Goal: Task Accomplishment & Management: Manage account settings

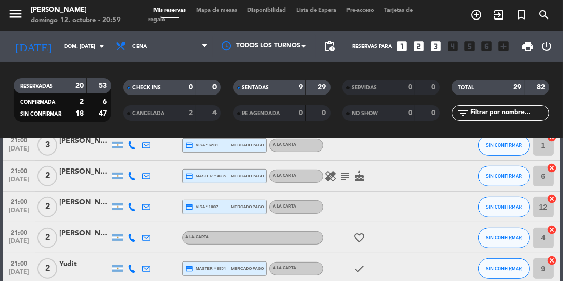
scroll to position [503, 0]
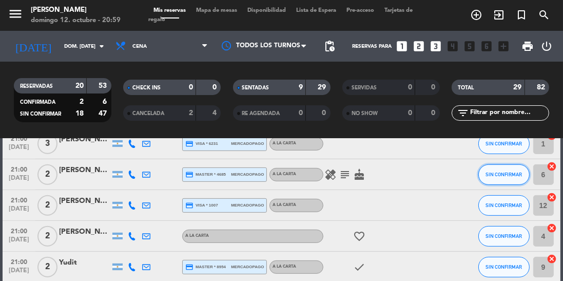
click at [503, 171] on span "SIN CONFIRMAR" at bounding box center [503, 174] width 36 height 6
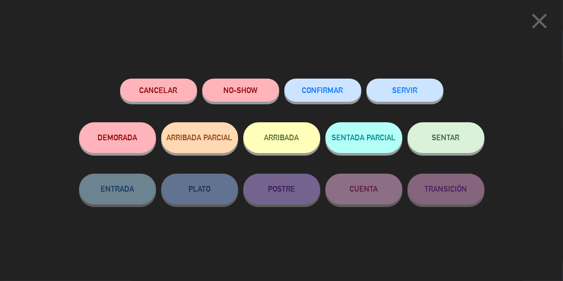
click at [443, 140] on span "SENTAR" at bounding box center [446, 137] width 28 height 9
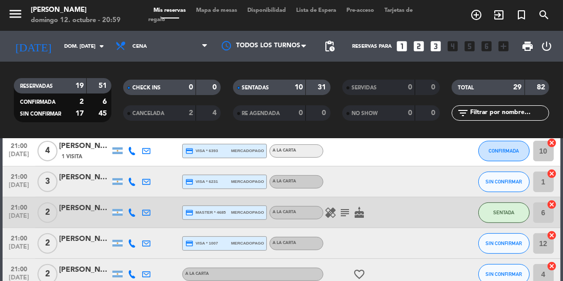
scroll to position [464, 0]
click at [342, 214] on icon "subject" at bounding box center [345, 213] width 12 height 12
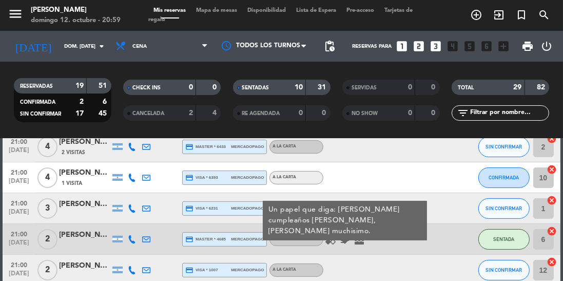
scroll to position [434, 0]
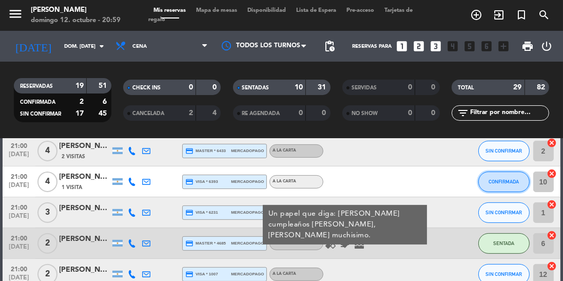
click at [506, 184] on span "CONFIRMADA" at bounding box center [504, 182] width 30 height 6
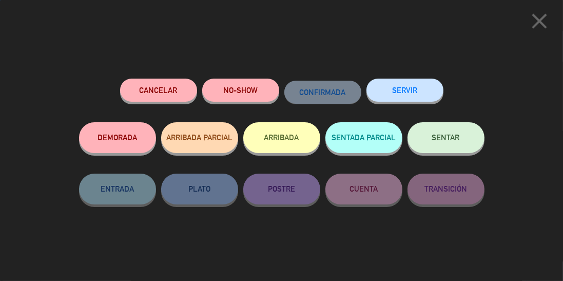
click at [444, 136] on span "SENTAR" at bounding box center [446, 137] width 28 height 9
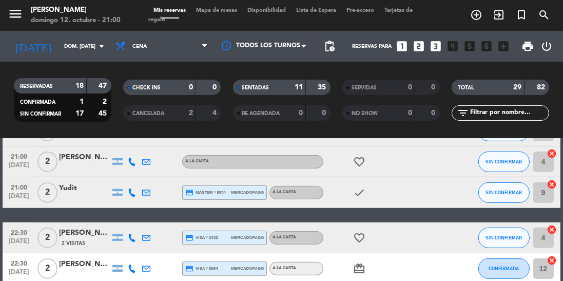
scroll to position [576, 0]
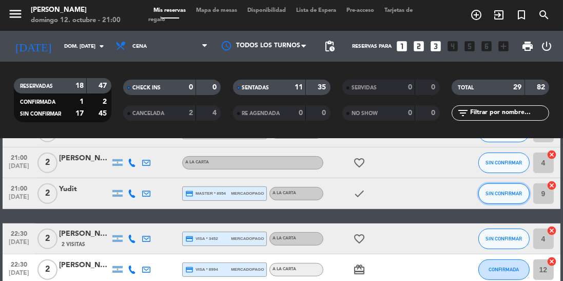
click at [503, 196] on button "SIN CONFIRMAR" at bounding box center [503, 193] width 51 height 21
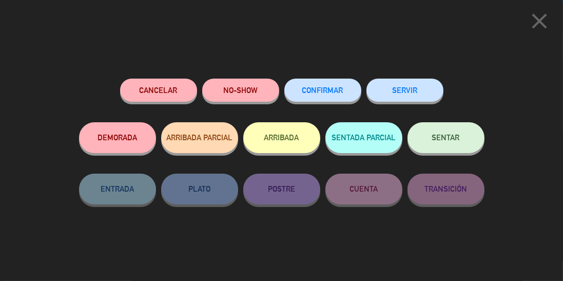
click at [458, 141] on span "SENTAR" at bounding box center [446, 137] width 28 height 9
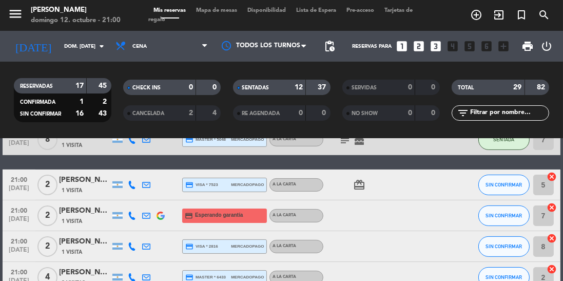
scroll to position [304, 0]
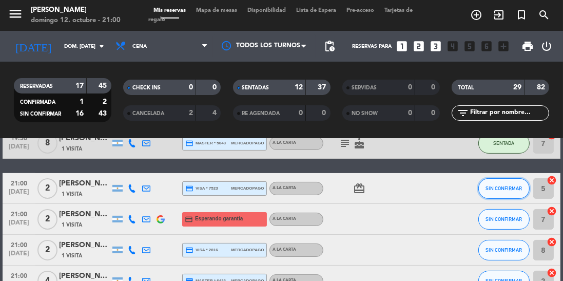
click at [499, 198] on button "SIN CONFIRMAR" at bounding box center [503, 188] width 51 height 21
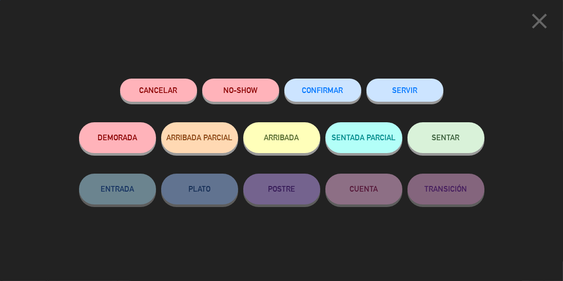
click at [518, 185] on div "close Cancelar NO-SHOW CONFIRMAR SERVIR DEMORADA ARRIBADA PARCIAL ARRIBADA SENT…" at bounding box center [281, 140] width 563 height 281
click at [534, 17] on icon "close" at bounding box center [540, 21] width 26 height 26
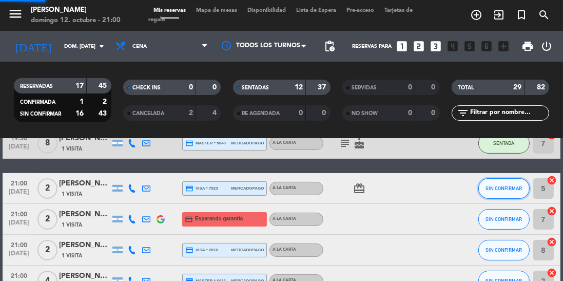
click at [514, 188] on span "SIN CONFIRMAR" at bounding box center [503, 188] width 36 height 6
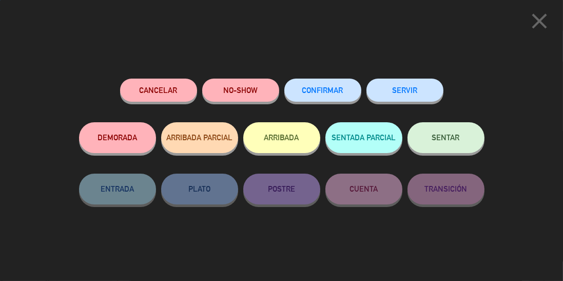
click at [445, 131] on button "SENTAR" at bounding box center [445, 137] width 77 height 31
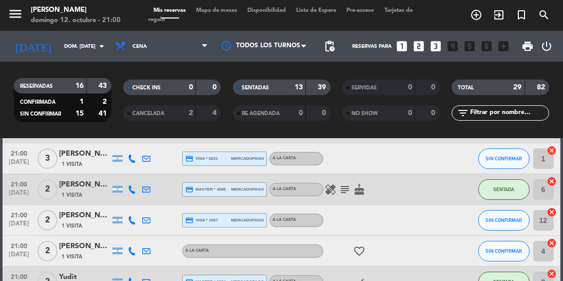
scroll to position [487, 0]
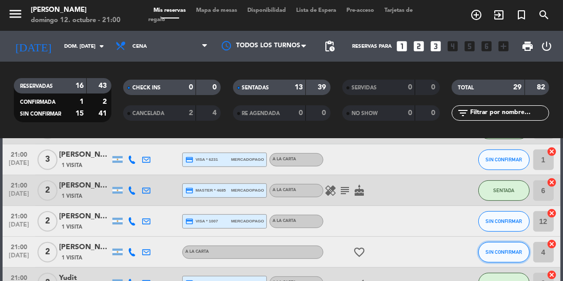
click at [489, 259] on button "SIN CONFIRMAR" at bounding box center [503, 252] width 51 height 21
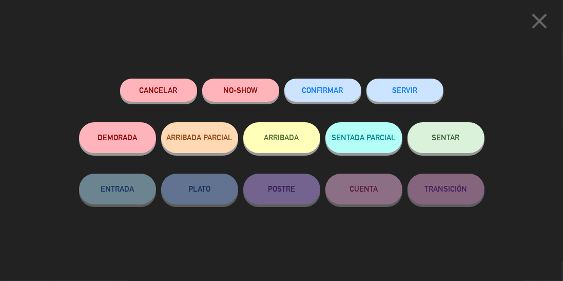
click at [459, 137] on span "SENTAR" at bounding box center [446, 137] width 28 height 9
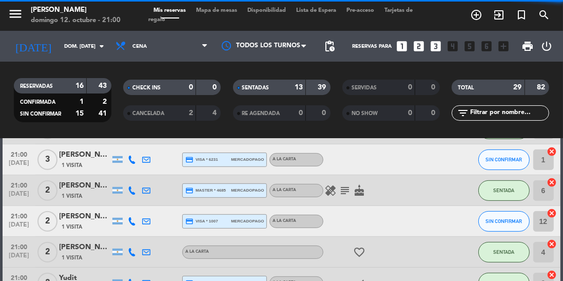
scroll to position [473, 0]
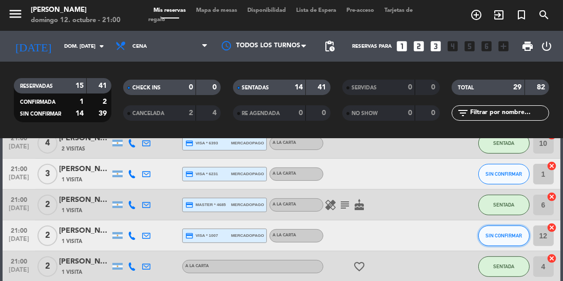
click at [509, 243] on button "SIN CONFIRMAR" at bounding box center [503, 235] width 51 height 21
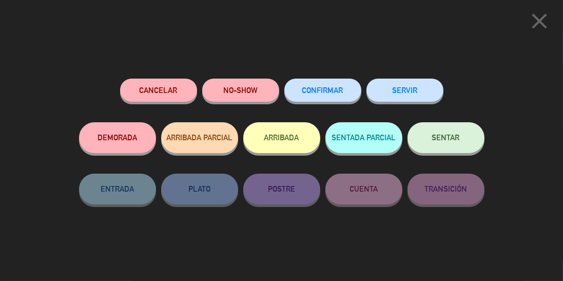
click at [454, 138] on span "SENTAR" at bounding box center [446, 137] width 28 height 9
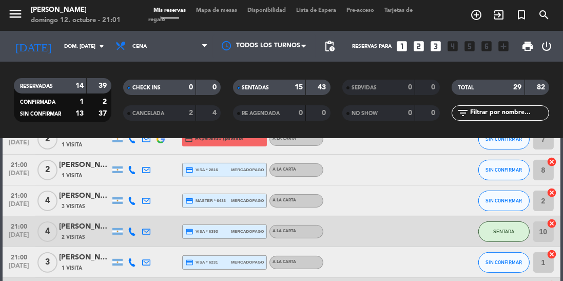
scroll to position [401, 0]
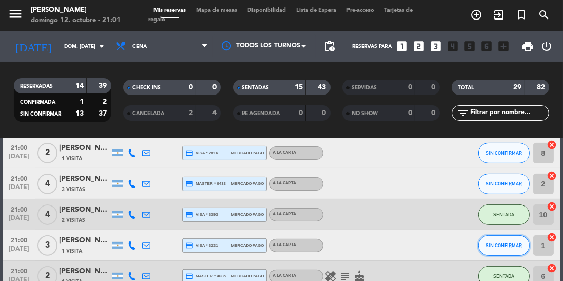
click at [500, 248] on button "SIN CONFIRMAR" at bounding box center [503, 245] width 51 height 21
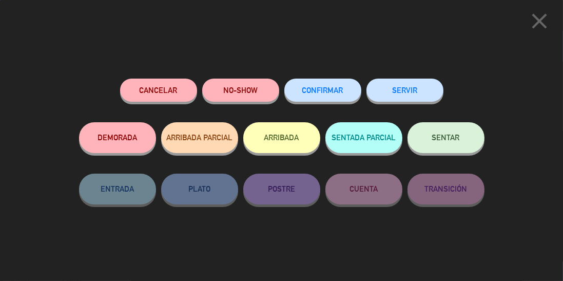
click at [451, 139] on span "SENTAR" at bounding box center [446, 137] width 28 height 9
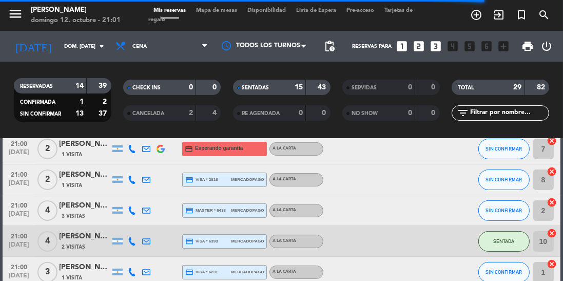
scroll to position [383, 0]
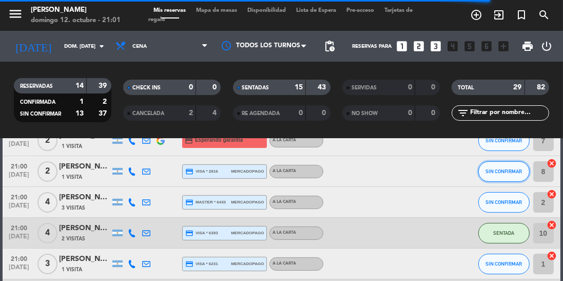
click at [520, 178] on button "SIN CONFIRMAR" at bounding box center [503, 171] width 51 height 21
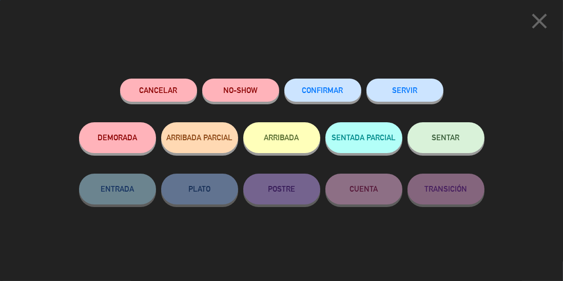
click at [447, 142] on span "SENTAR" at bounding box center [446, 137] width 28 height 9
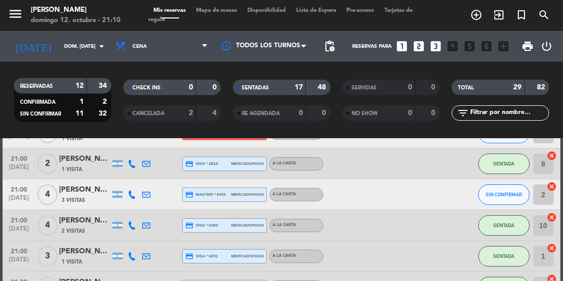
scroll to position [393, 0]
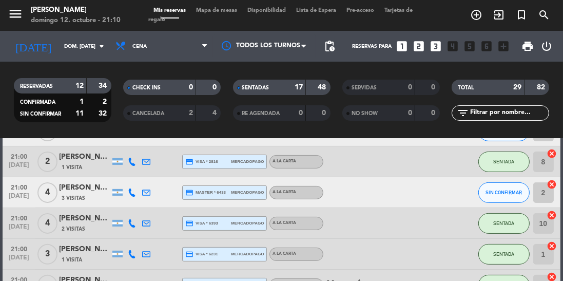
click at [87, 190] on div "[PERSON_NAME]" at bounding box center [84, 188] width 51 height 12
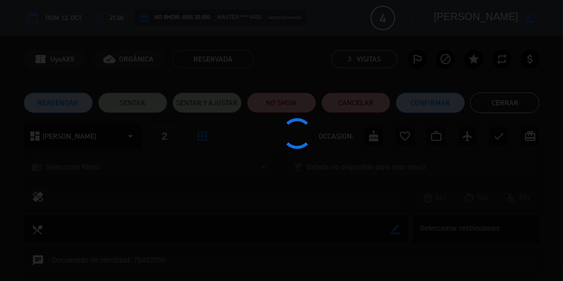
click at [137, 100] on div at bounding box center [281, 140] width 563 height 281
click at [135, 103] on div at bounding box center [281, 140] width 563 height 281
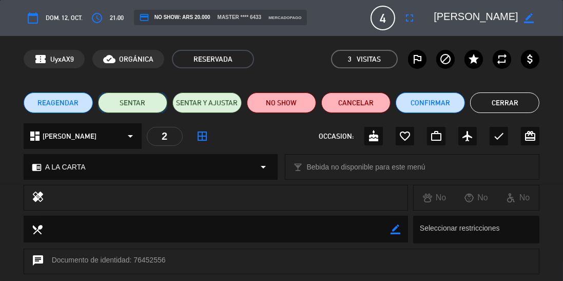
click at [131, 101] on button "SENTAR" at bounding box center [132, 102] width 69 height 21
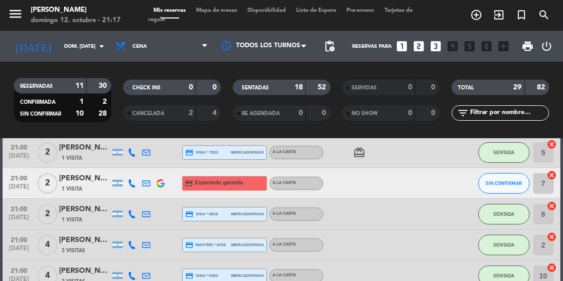
scroll to position [360, 0]
